Goal: Transaction & Acquisition: Purchase product/service

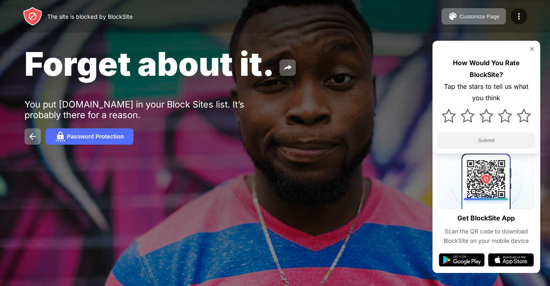
click at [531, 49] on img at bounding box center [531, 49] width 7 height 7
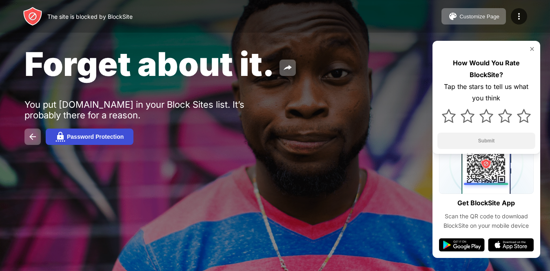
click at [71, 134] on div "Password Protection" at bounding box center [95, 136] width 57 height 7
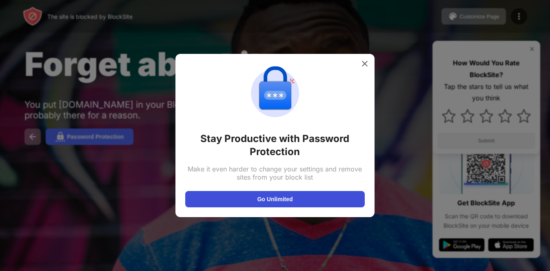
click at [275, 206] on button "Go Unlimited" at bounding box center [274, 199] width 179 height 16
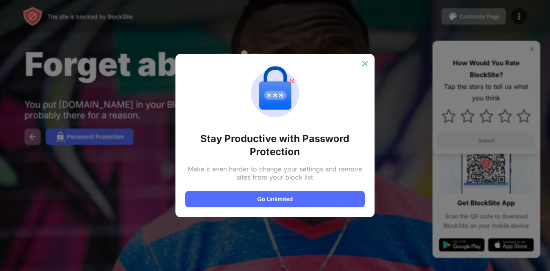
click at [364, 68] on div at bounding box center [364, 63] width 13 height 13
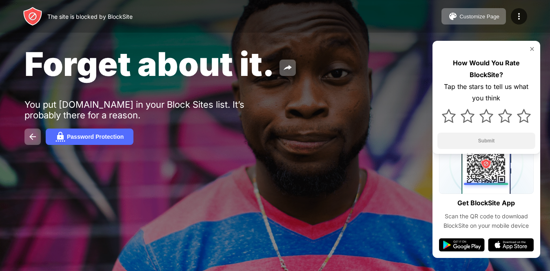
click at [532, 53] on div "How Would You Rate BlockSite? Tap the stars to tell us what you think Submit" at bounding box center [486, 97] width 108 height 113
click at [532, 49] on img at bounding box center [531, 49] width 7 height 7
click at [534, 46] on img at bounding box center [531, 49] width 7 height 7
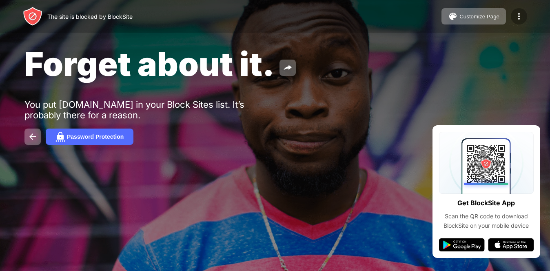
click at [520, 18] on img at bounding box center [519, 16] width 10 height 10
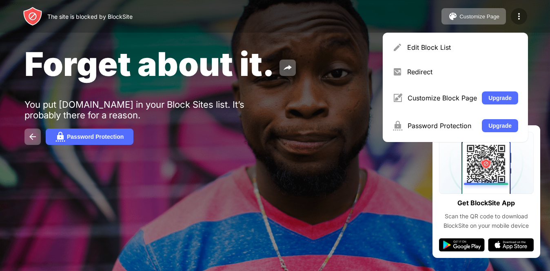
click at [519, 18] on img at bounding box center [519, 16] width 10 height 10
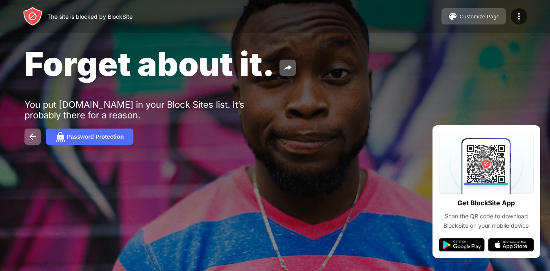
click at [460, 11] on button "Customize Page" at bounding box center [473, 16] width 64 height 16
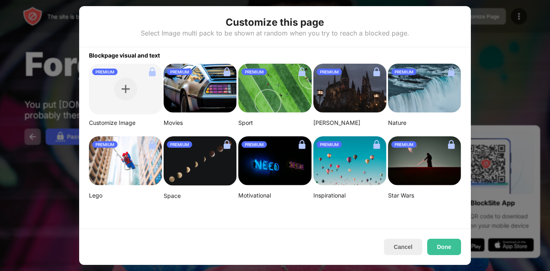
click at [470, 19] on div "Customize this page Select Image multi pack to be shown at random when you try …" at bounding box center [274, 26] width 391 height 41
click at [489, 29] on div at bounding box center [275, 135] width 550 height 271
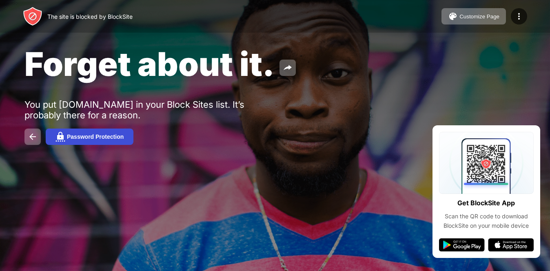
click at [77, 133] on button "Password Protection" at bounding box center [90, 136] width 88 height 16
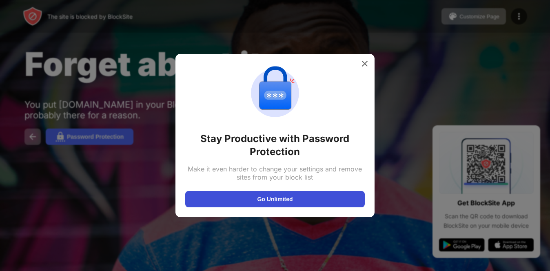
click at [242, 193] on button "Go Unlimited" at bounding box center [274, 199] width 179 height 16
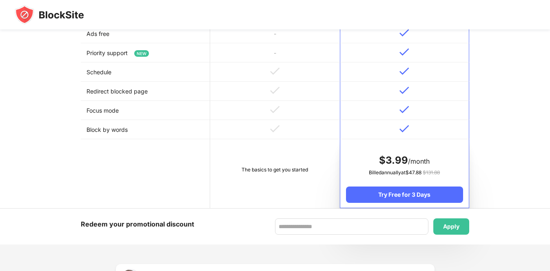
scroll to position [227, 0]
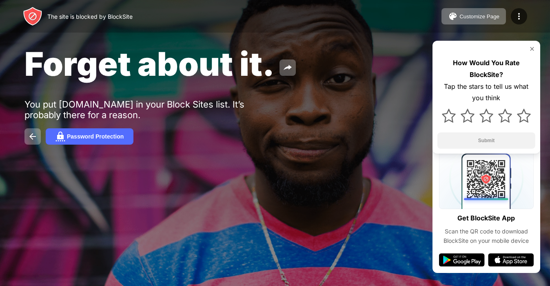
click at [532, 46] on img at bounding box center [531, 49] width 7 height 7
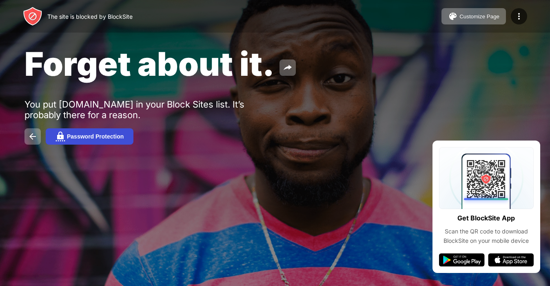
click at [71, 138] on div "Password Protection" at bounding box center [95, 136] width 57 height 7
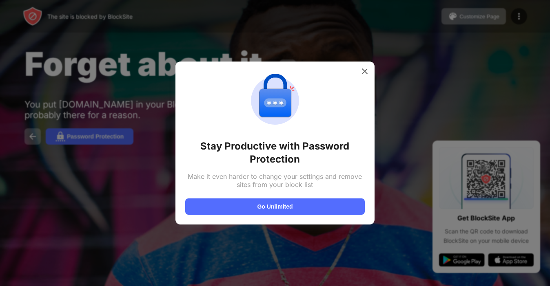
click at [370, 66] on div "Stay Productive with Password Protection Make it even harder to change your set…" at bounding box center [274, 143] width 199 height 163
click at [365, 70] on img at bounding box center [364, 71] width 8 height 8
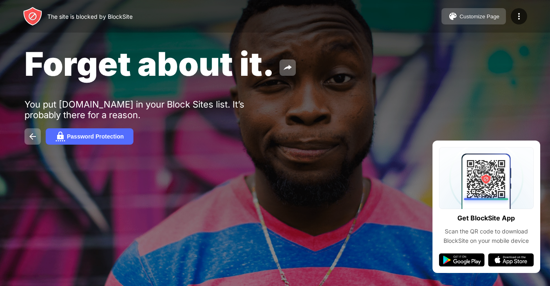
click at [467, 13] on div "Customize Page" at bounding box center [479, 16] width 40 height 6
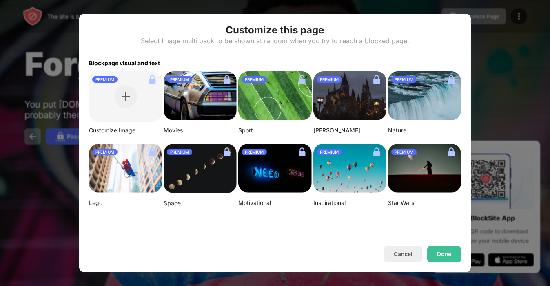
click at [347, 95] on img at bounding box center [349, 95] width 73 height 49
click at [486, 111] on div at bounding box center [275, 143] width 550 height 286
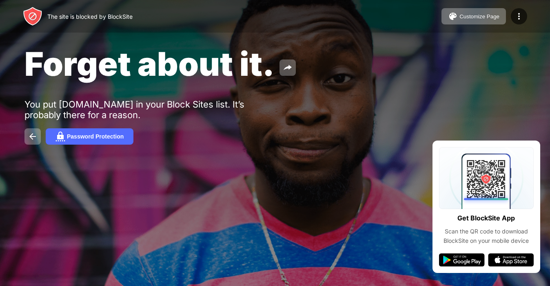
drag, startPoint x: 432, startPoint y: 157, endPoint x: 362, endPoint y: 166, distance: 70.7
click at [362, 166] on div "Forget about it. You put youtube.com in your Block Sites list. It’s probably th…" at bounding box center [275, 94] width 550 height 189
